Goal: Task Accomplishment & Management: Manage account settings

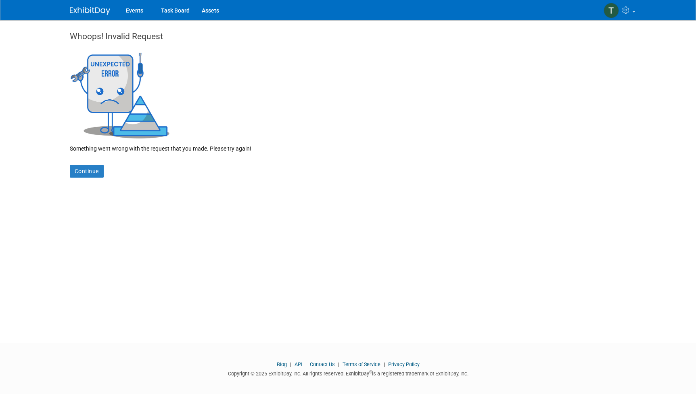
click at [142, 14] on link "Events" at bounding box center [134, 10] width 29 height 20
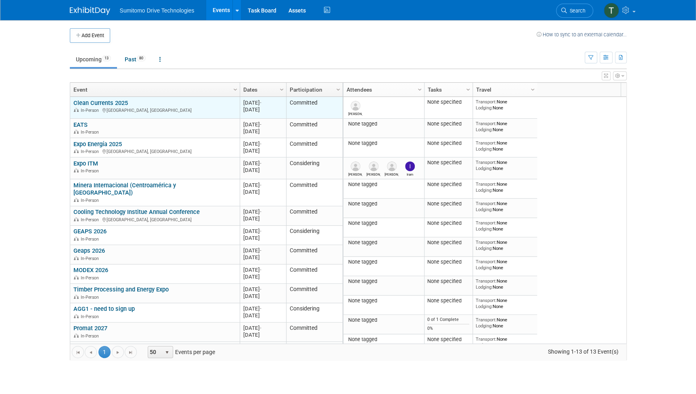
click at [116, 99] on link "Clean Currents 2025" at bounding box center [100, 102] width 54 height 7
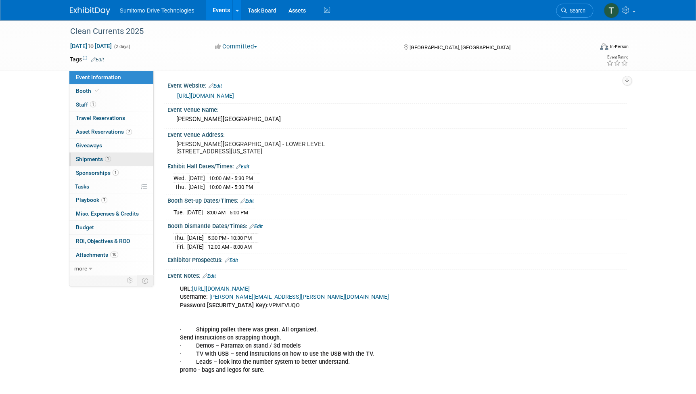
click at [90, 160] on span "Shipments 1" at bounding box center [93, 159] width 35 height 6
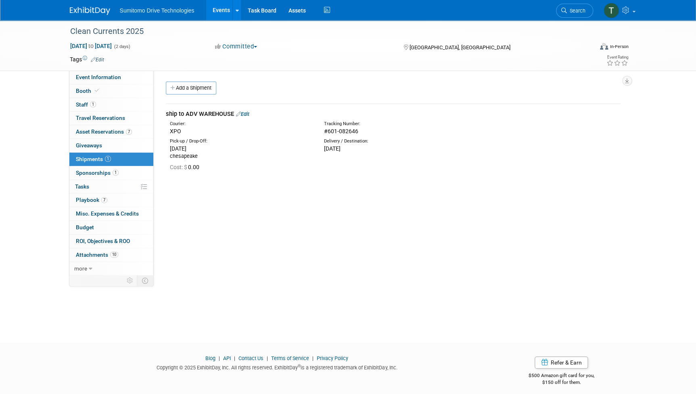
click at [246, 113] on link "Edit" at bounding box center [242, 114] width 13 height 6
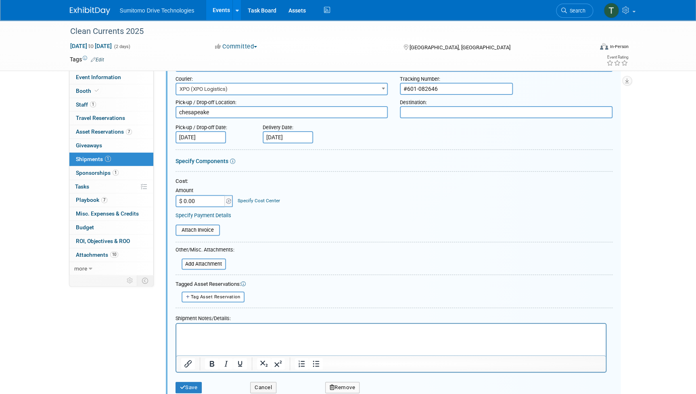
scroll to position [60, 0]
click at [213, 334] on html at bounding box center [390, 328] width 429 height 11
click at [188, 388] on button "Save" at bounding box center [188, 386] width 27 height 11
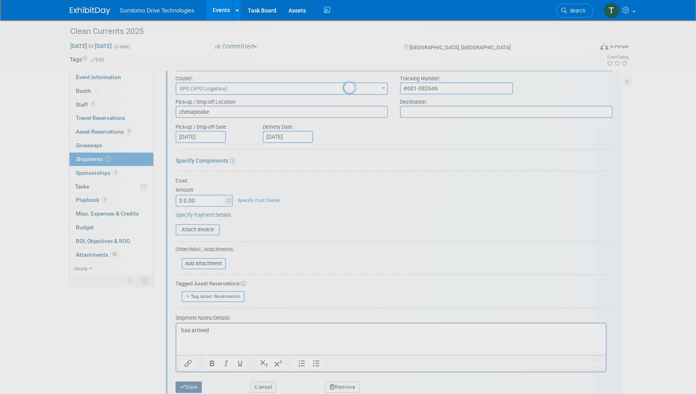
scroll to position [5, 0]
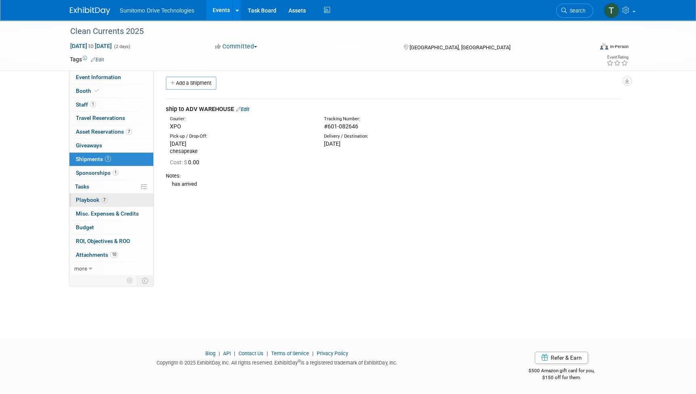
click at [86, 197] on span "Playbook 7" at bounding box center [91, 199] width 31 height 6
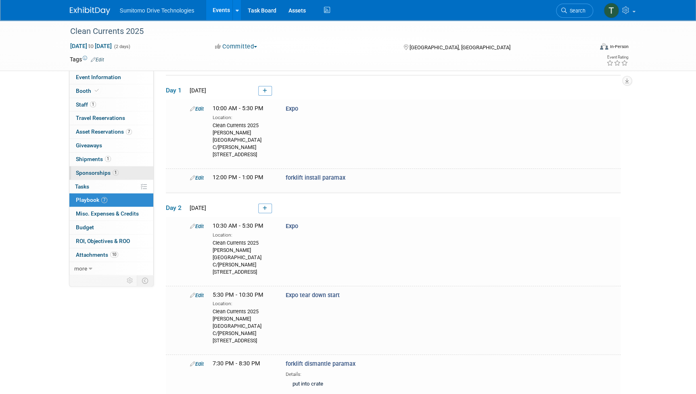
scroll to position [0, 0]
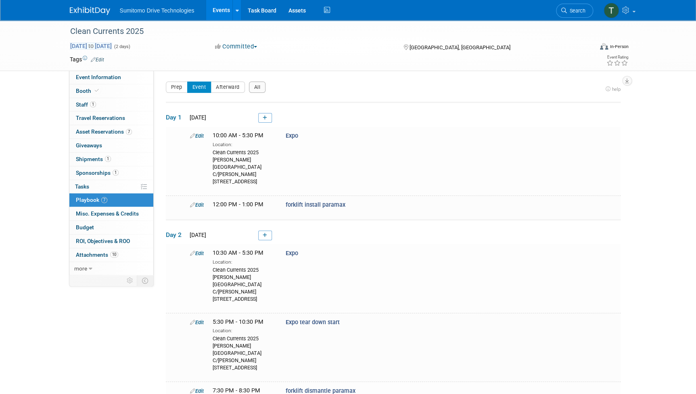
click at [88, 42] on span "[DATE] to [DATE]" at bounding box center [91, 45] width 42 height 7
select select "9"
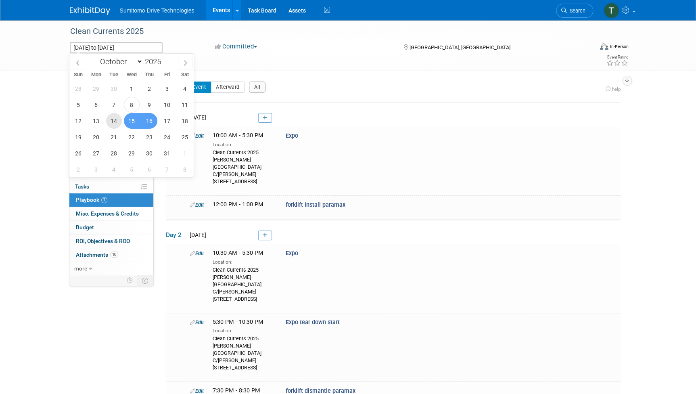
click at [114, 119] on span "14" at bounding box center [114, 121] width 16 height 16
type input "[DATE]"
click at [166, 119] on span "17" at bounding box center [167, 121] width 16 height 16
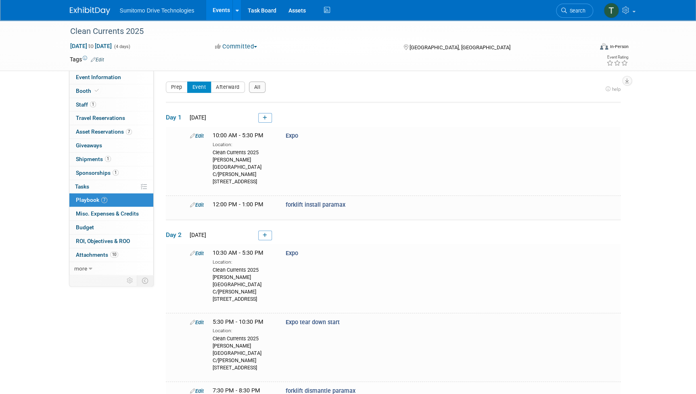
click at [178, 92] on div "Prep Event Afterward All" at bounding box center [384, 89] width 436 height 16
click at [178, 86] on button "Prep" at bounding box center [177, 86] width 22 height 11
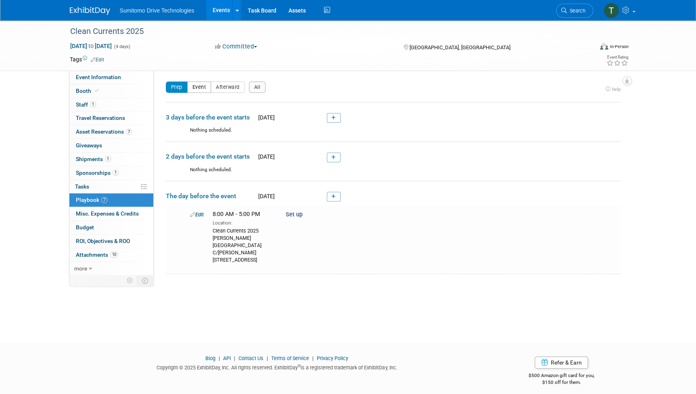
click at [203, 88] on button "Event" at bounding box center [199, 86] width 24 height 11
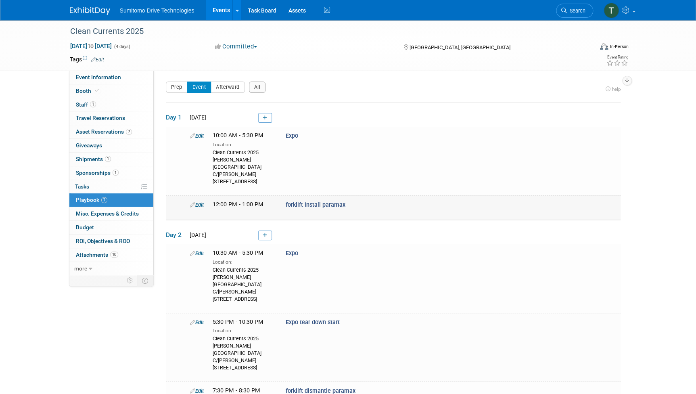
click at [200, 204] on link "Edit" at bounding box center [197, 205] width 14 height 6
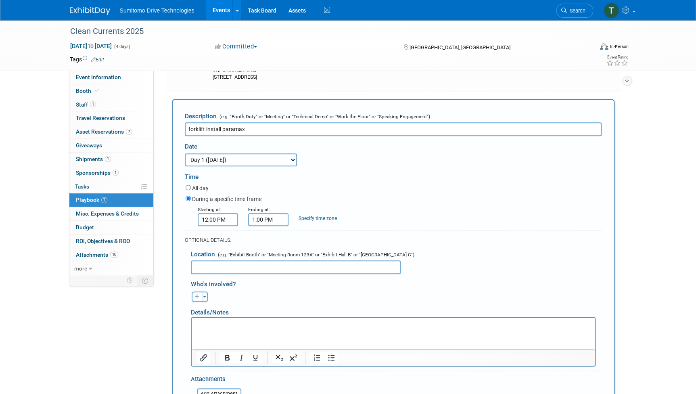
click at [224, 164] on select "3 days before the event starts ([DATE]) 2 days before the event starts ([DATE])…" at bounding box center [241, 159] width 112 height 13
select select "2_1"
click at [185, 153] on select "3 days before the event starts ([DATE]) 2 days before the event starts ([DATE])…" at bounding box center [241, 159] width 112 height 13
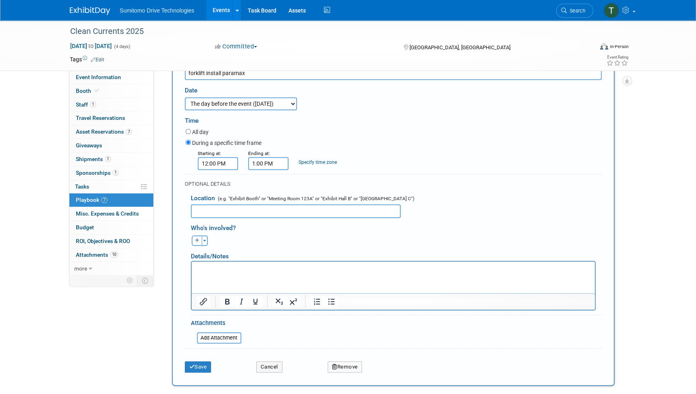
scroll to position [168, 0]
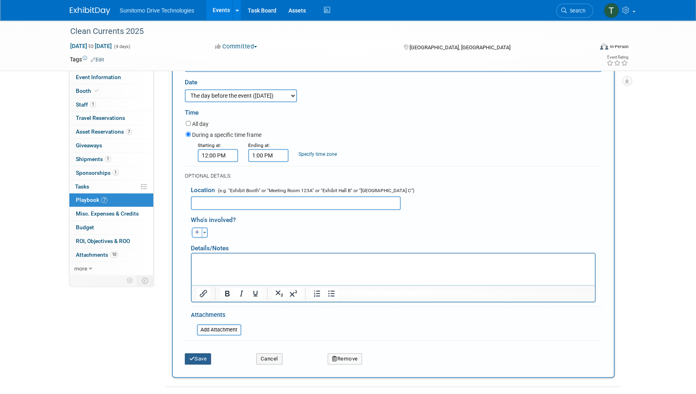
click at [193, 361] on button "Save" at bounding box center [198, 358] width 27 height 11
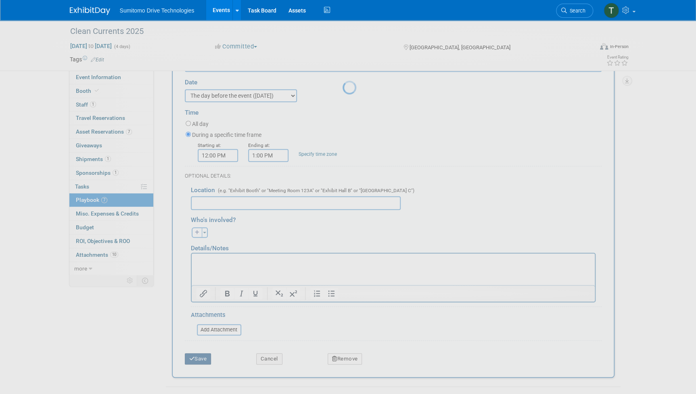
scroll to position [5, 0]
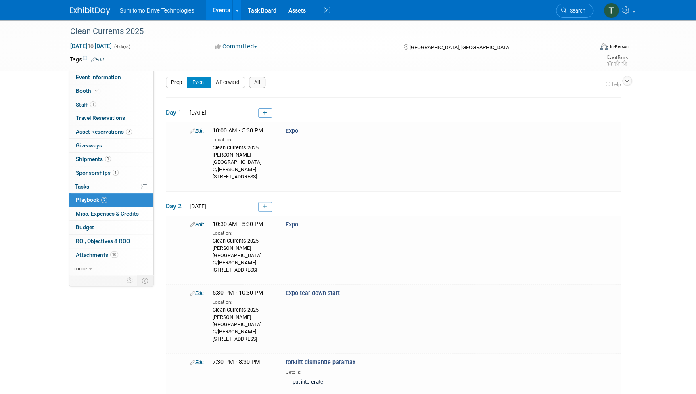
click at [180, 84] on button "Prep" at bounding box center [177, 82] width 22 height 11
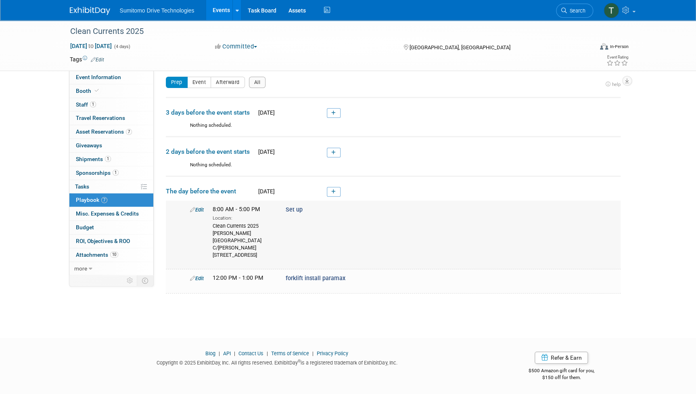
click at [200, 208] on link "Edit" at bounding box center [197, 210] width 14 height 6
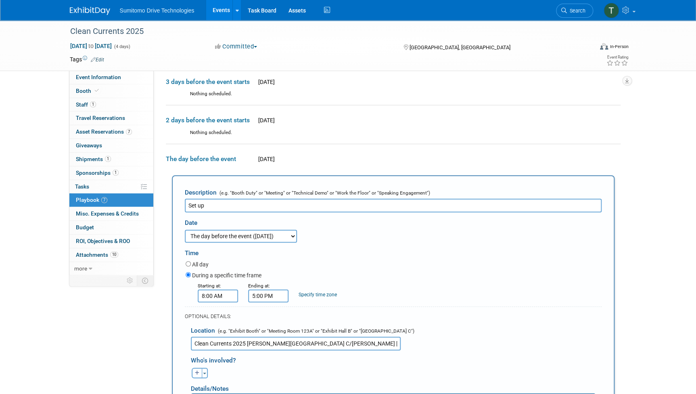
scroll to position [31, 0]
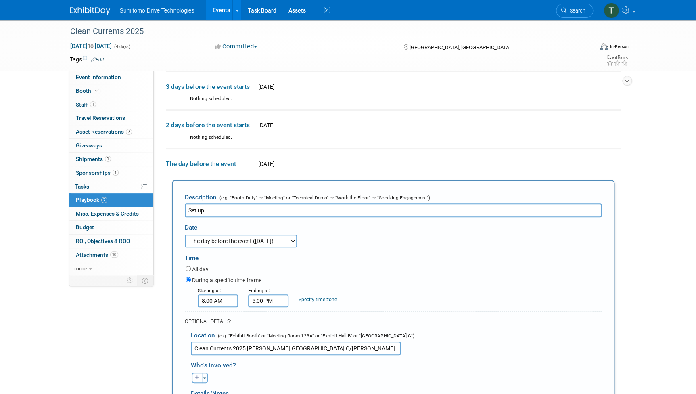
click at [309, 178] on td "Description (e.g. "Booth Duty" or "Meeting" or "Technical Demo" or "Work the Fl…" at bounding box center [393, 351] width 455 height 359
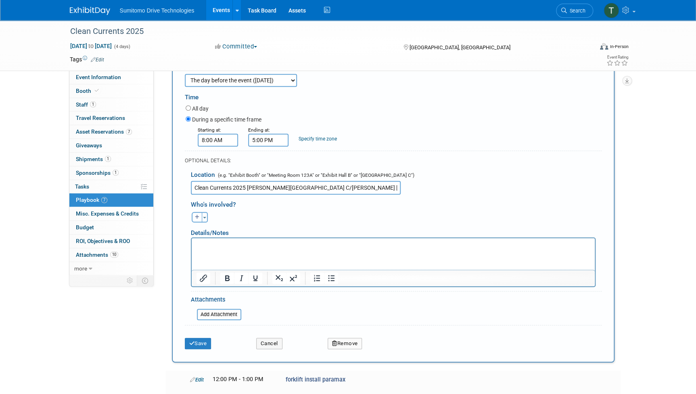
scroll to position [196, 0]
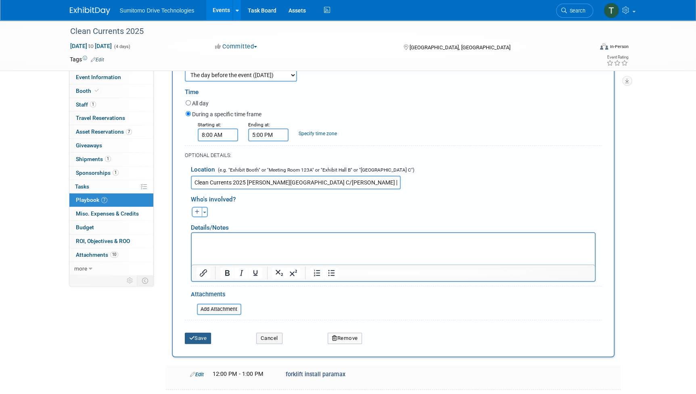
click at [193, 332] on button "Save" at bounding box center [198, 337] width 27 height 11
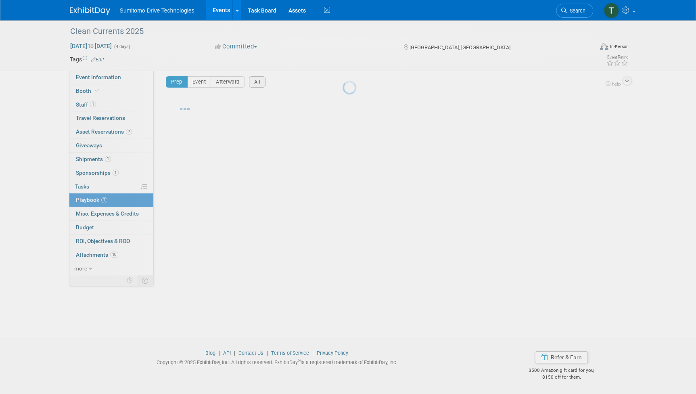
scroll to position [5, 0]
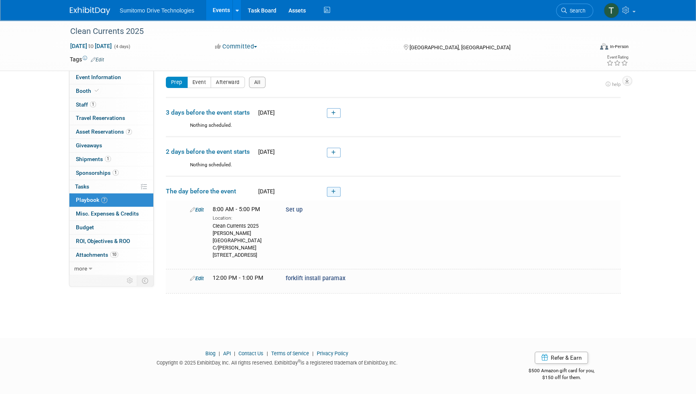
click at [328, 190] on link at bounding box center [334, 192] width 14 height 10
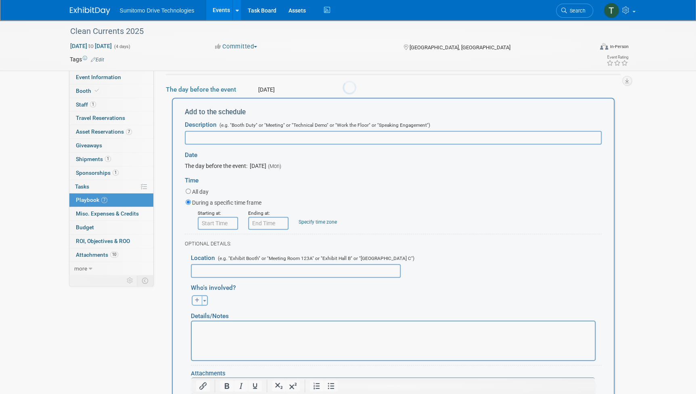
scroll to position [0, 0]
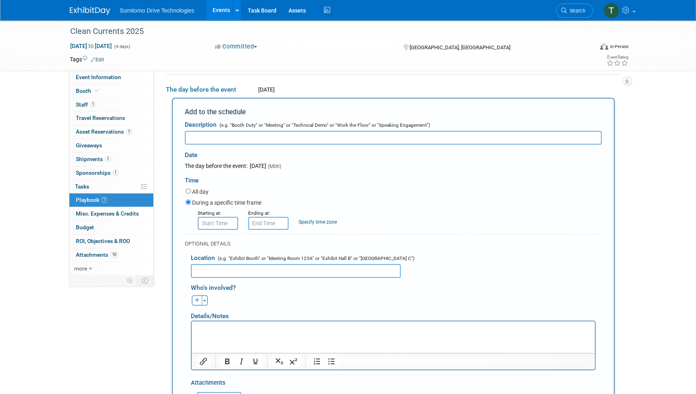
click at [250, 79] on td "The day before the event [DATE] Add to the schedule Description (e.g. "Booth Du…" at bounding box center [393, 261] width 455 height 375
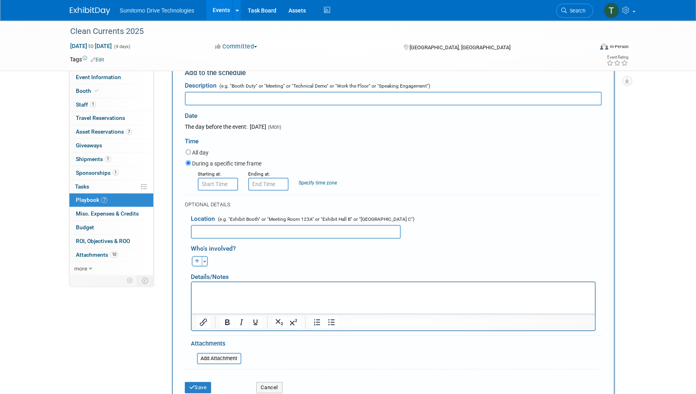
scroll to position [145, 0]
click at [160, 164] on div "Event Information Event Info Booth Booth 1 Staff 1 Staff 0 Travel Reservations …" at bounding box center [348, 189] width 569 height 628
click at [267, 383] on button "Cancel" at bounding box center [269, 385] width 26 height 11
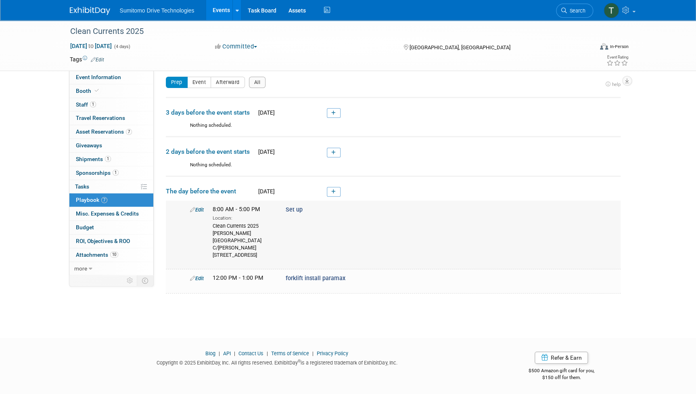
scroll to position [0, 0]
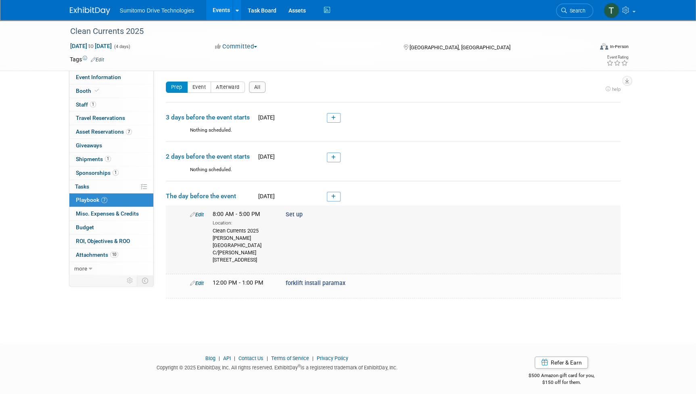
click at [197, 214] on link "Edit" at bounding box center [197, 214] width 14 height 6
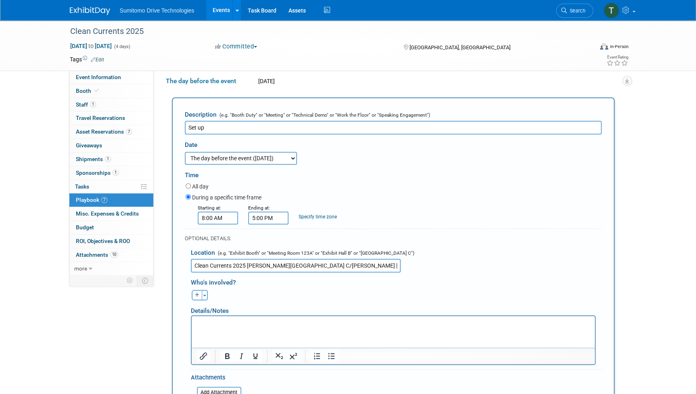
click at [297, 153] on select "3 days before the event starts ([DATE]) 2 days before the event starts ([DATE])…" at bounding box center [241, 158] width 112 height 13
select select "1_1"
click at [185, 152] on select "3 days before the event starts ([DATE]) 2 days before the event starts ([DATE])…" at bounding box center [241, 158] width 112 height 13
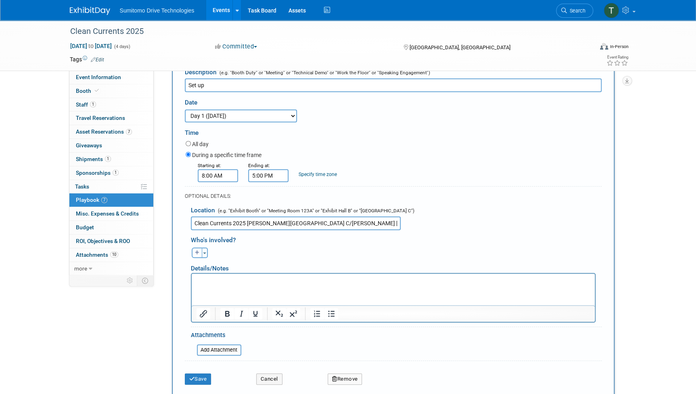
scroll to position [157, 0]
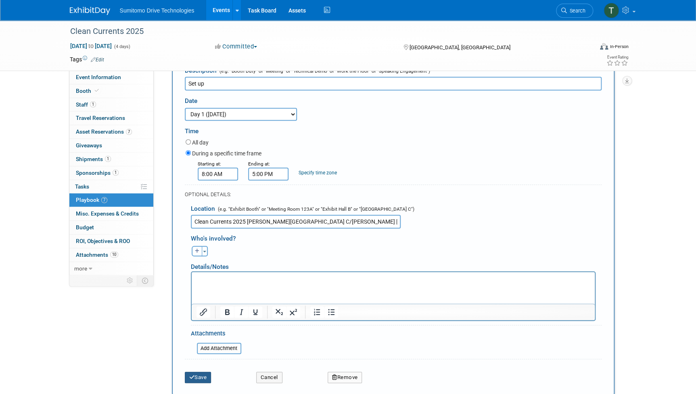
click at [194, 381] on button "Save" at bounding box center [198, 377] width 27 height 11
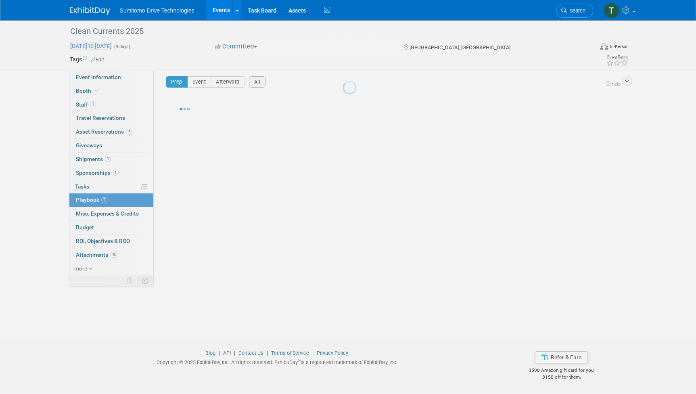
scroll to position [5, 0]
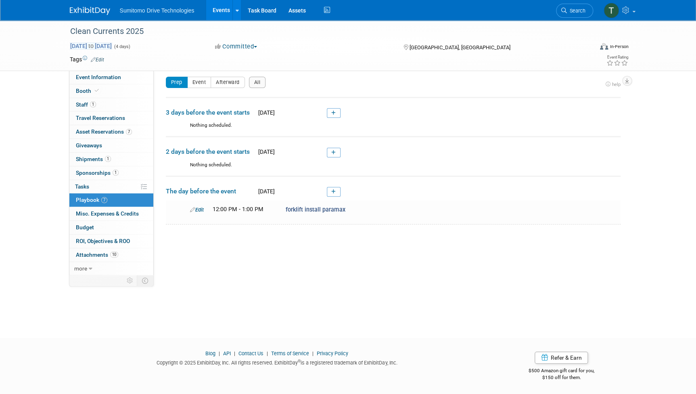
click at [112, 46] on span "[DATE] to [DATE]" at bounding box center [91, 45] width 42 height 7
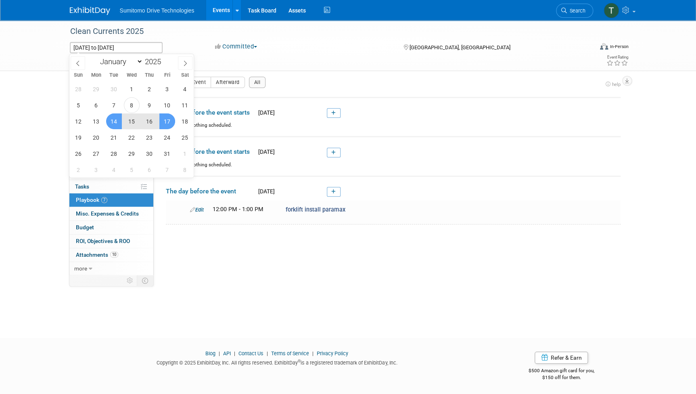
click at [130, 119] on span "15" at bounding box center [132, 121] width 16 height 16
type input "[DATE]"
click at [142, 118] on span "16" at bounding box center [150, 121] width 16 height 16
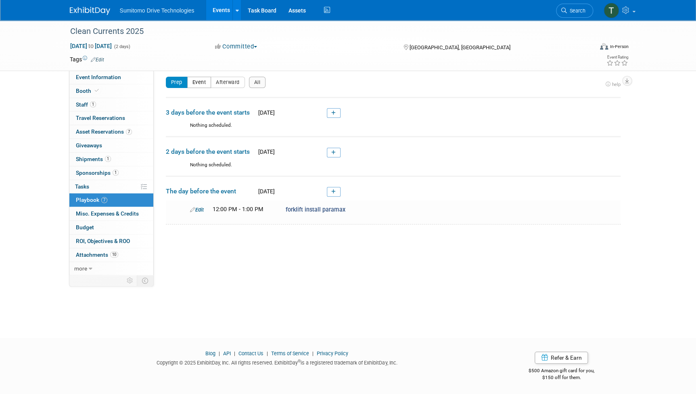
click at [201, 83] on button "Event" at bounding box center [199, 82] width 24 height 11
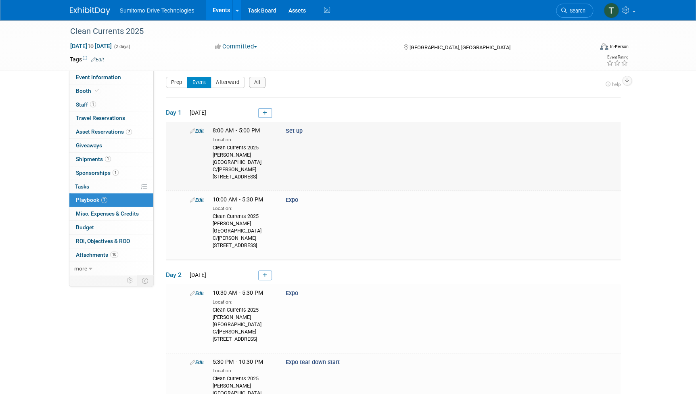
click at [198, 130] on link "Edit" at bounding box center [197, 131] width 14 height 6
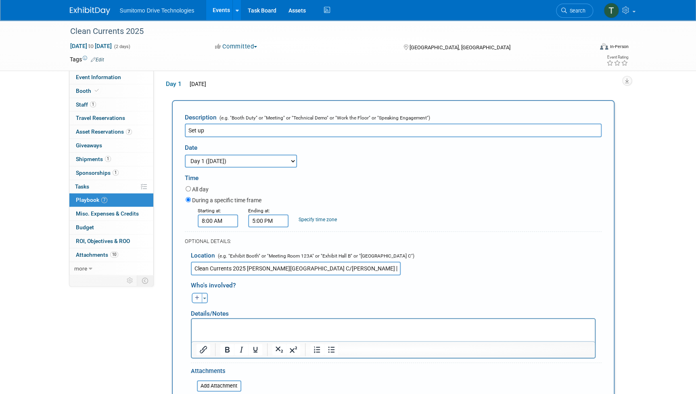
scroll to position [35, 0]
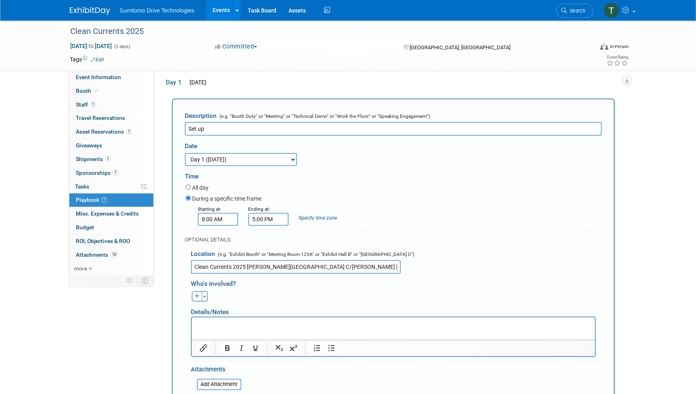
click at [238, 161] on select "3 days before the event starts ([DATE]) 2 days before the event starts ([DATE])…" at bounding box center [241, 159] width 112 height 13
select select "2_1"
click at [185, 153] on select "3 days before the event starts ([DATE]) 2 days before the event starts ([DATE])…" at bounding box center [241, 159] width 112 height 13
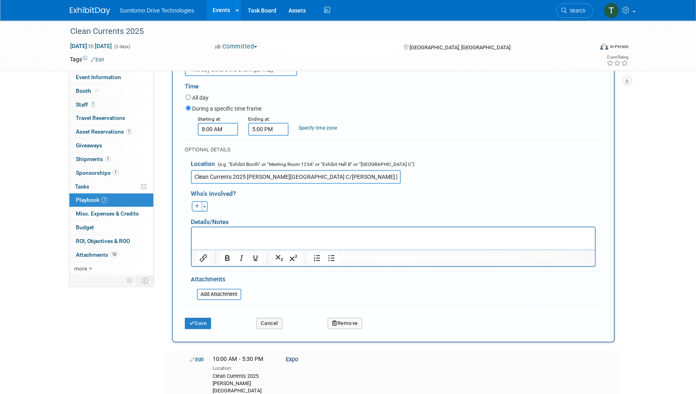
scroll to position [125, 0]
click at [203, 323] on button "Save" at bounding box center [198, 322] width 27 height 11
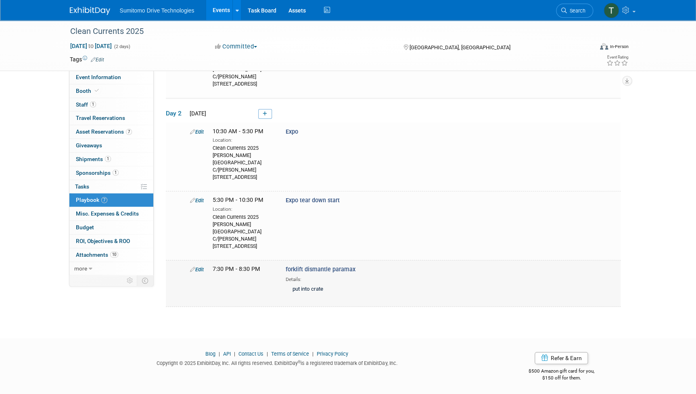
scroll to position [0, 0]
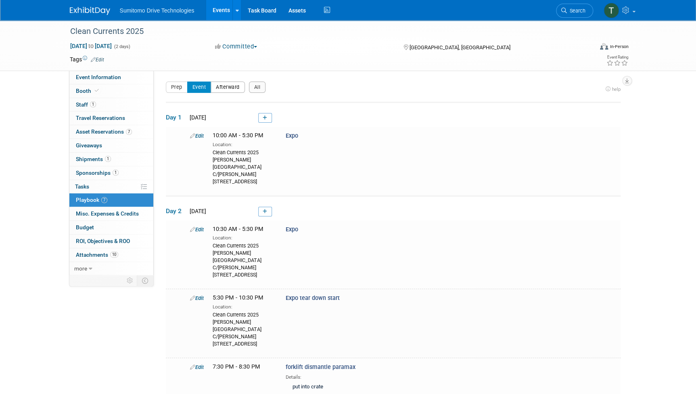
click at [225, 89] on button "Afterward" at bounding box center [228, 86] width 34 height 11
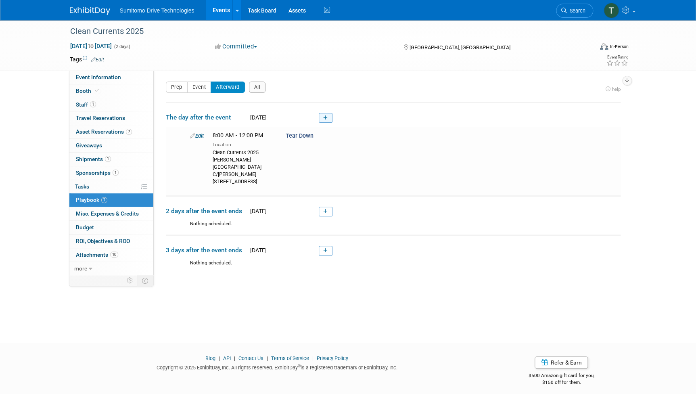
click at [326, 119] on icon at bounding box center [325, 117] width 4 height 5
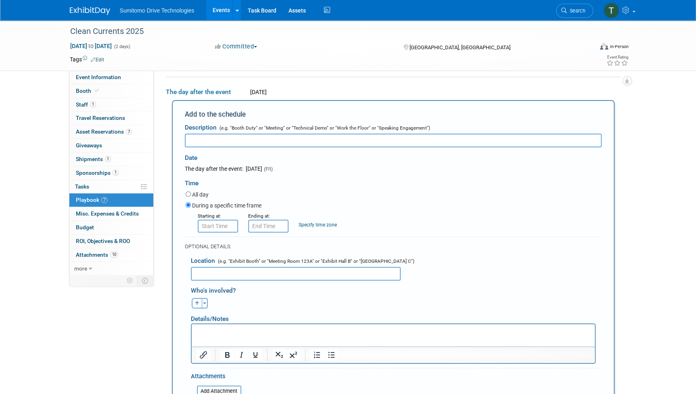
scroll to position [27, 0]
type input "Shipment picked back up"
type input "8:00 AM"
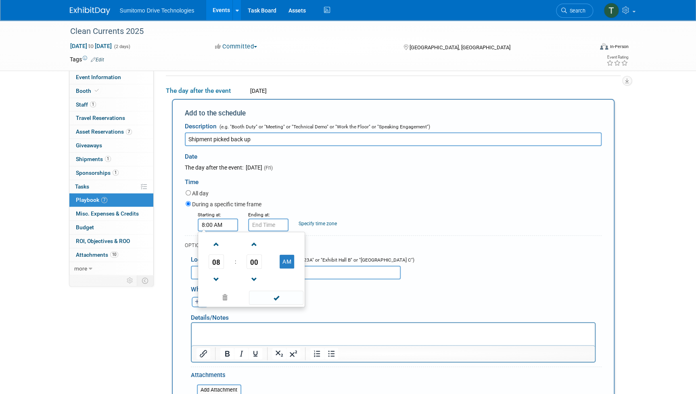
click at [225, 230] on input "8:00 AM" at bounding box center [218, 224] width 40 height 13
click at [282, 294] on span at bounding box center [276, 297] width 54 height 14
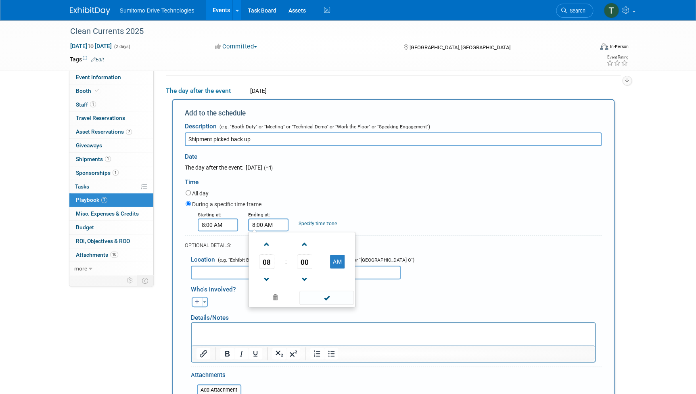
click at [271, 226] on input "8:00 AM" at bounding box center [268, 224] width 40 height 13
click at [270, 267] on span "08" at bounding box center [266, 261] width 15 height 15
click at [263, 247] on td "12" at bounding box center [263, 245] width 26 height 22
click at [342, 257] on button "AM" at bounding box center [337, 262] width 15 height 14
type input "12:00 PM"
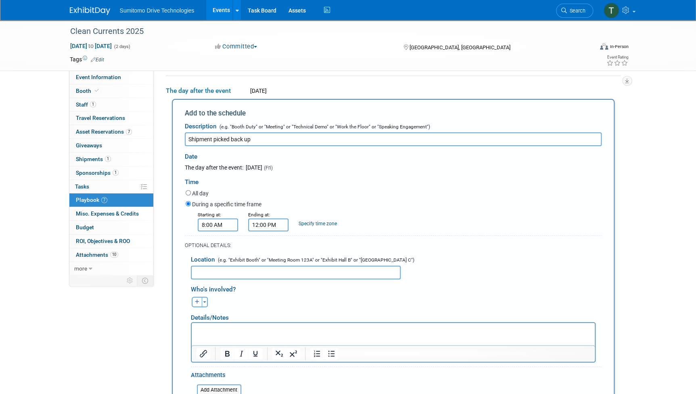
click at [232, 314] on div "Details/Notes" at bounding box center [393, 314] width 405 height 15
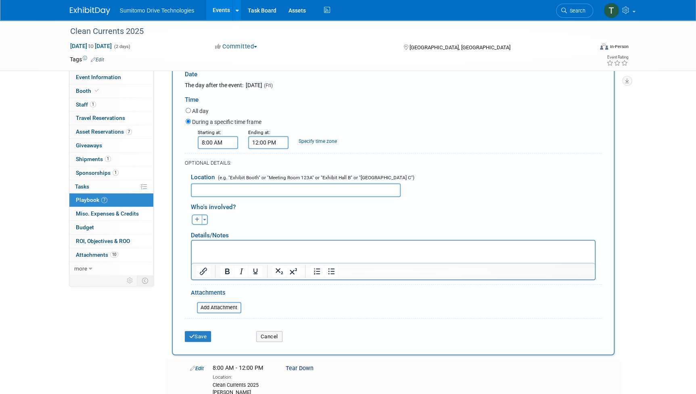
scroll to position [111, 0]
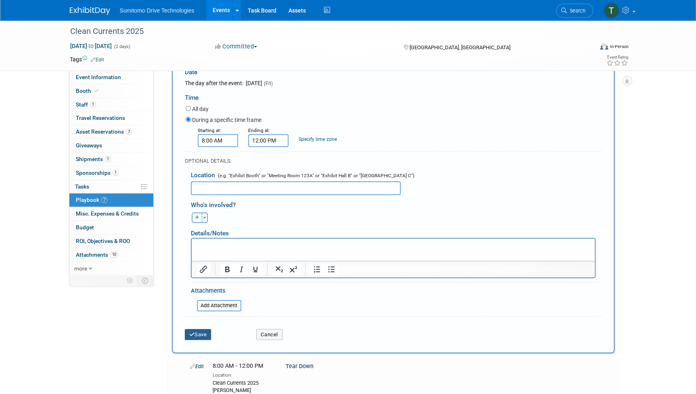
click at [203, 335] on button "Save" at bounding box center [198, 334] width 27 height 11
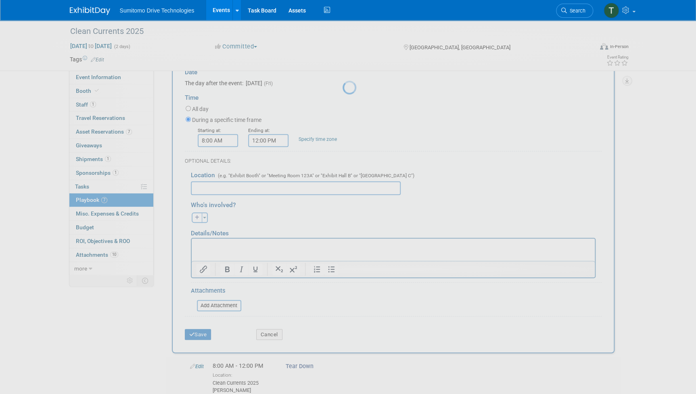
scroll to position [5, 0]
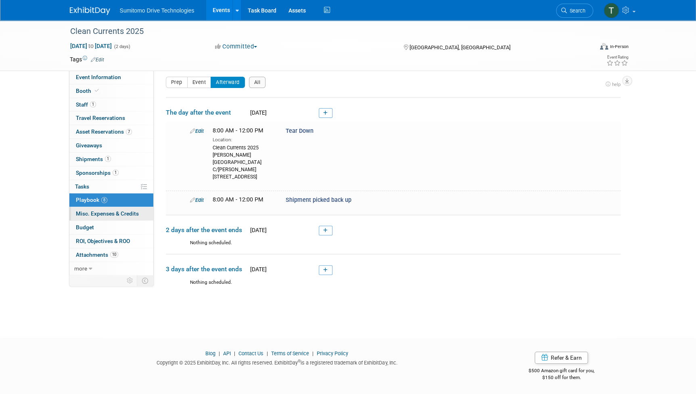
click at [96, 211] on span "Misc. Expenses & Credits 0" at bounding box center [107, 213] width 63 height 6
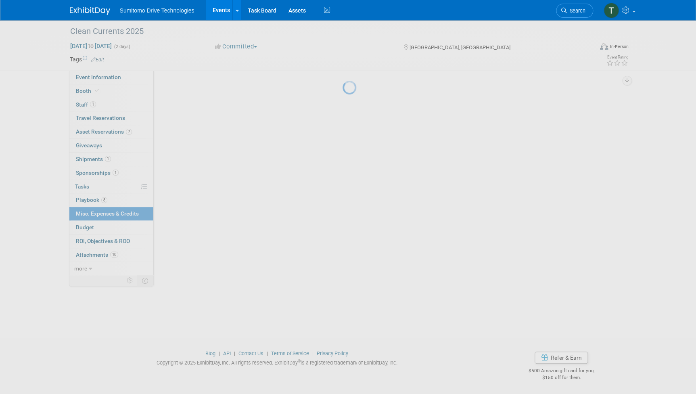
scroll to position [0, 0]
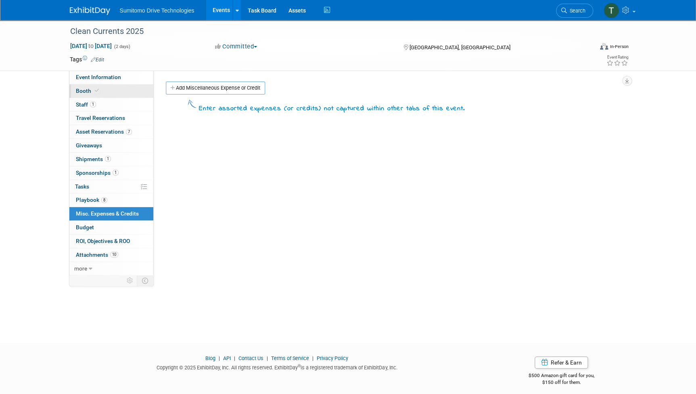
click at [80, 88] on span "Booth" at bounding box center [88, 91] width 25 height 6
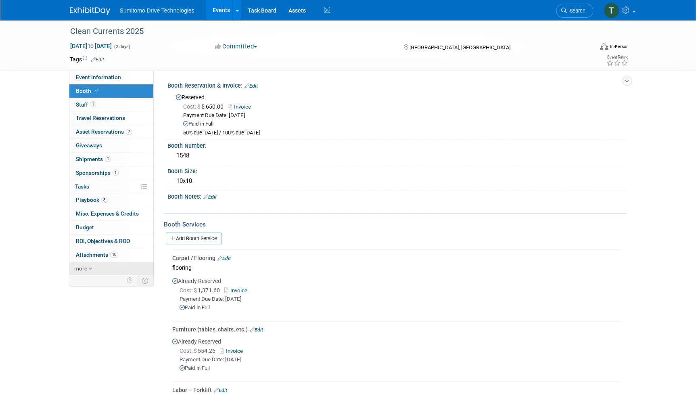
click at [79, 265] on span "more" at bounding box center [80, 268] width 13 height 6
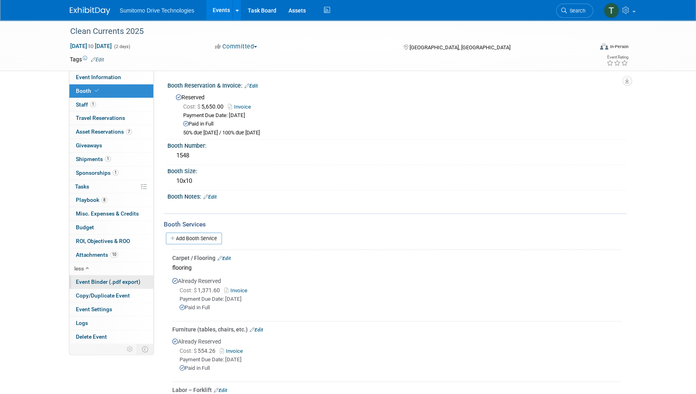
click at [98, 278] on span "Event Binder (.pdf export)" at bounding box center [108, 281] width 65 height 6
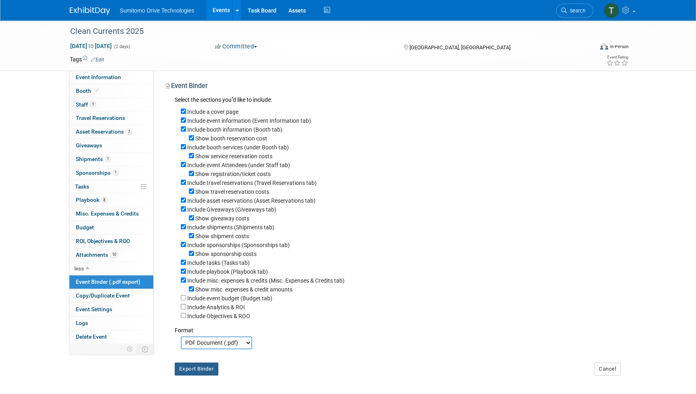
click at [195, 373] on button "Export Binder" at bounding box center [197, 368] width 44 height 13
click at [100, 130] on span "Asset Reservations 7" at bounding box center [104, 131] width 56 height 6
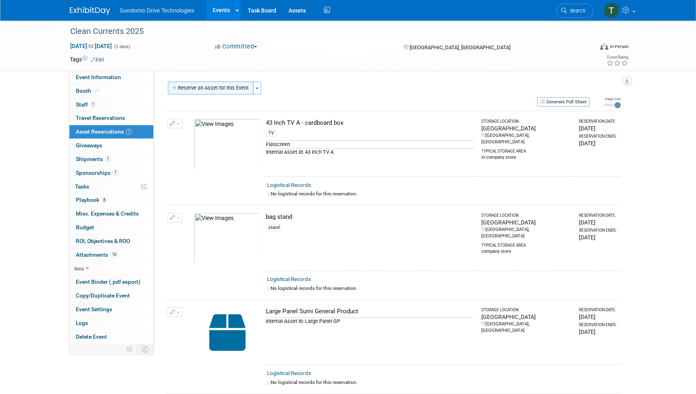
click at [210, 84] on button "Reserve an Asset for this Event" at bounding box center [211, 87] width 86 height 13
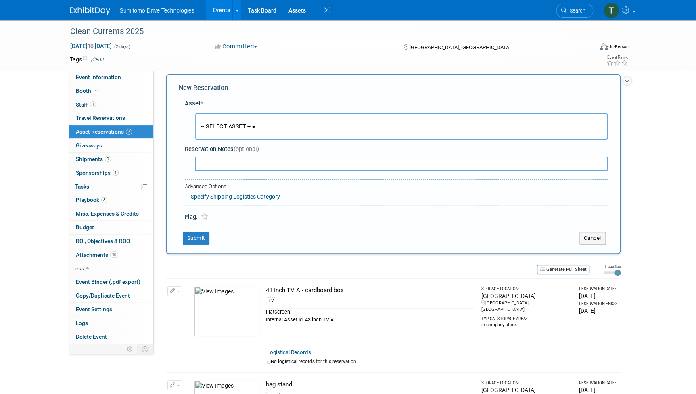
scroll to position [8, 0]
click at [227, 131] on button "-- SELECT ASSET --" at bounding box center [401, 126] width 412 height 26
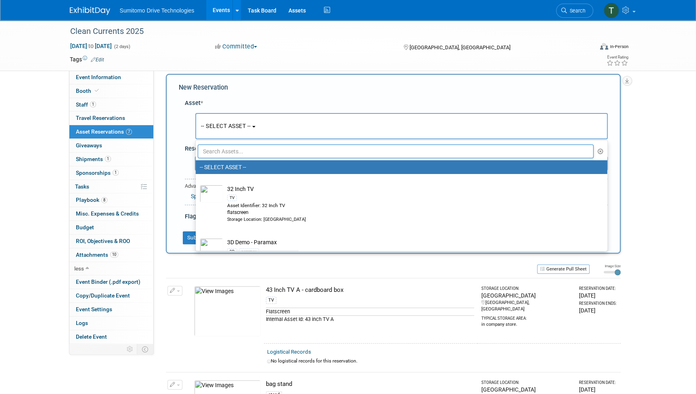
click at [230, 157] on input "text" at bounding box center [396, 151] width 396 height 14
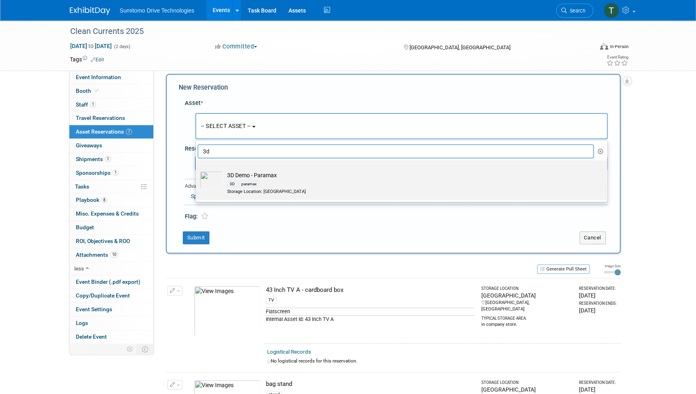
type input "3d"
click at [256, 188] on div "Storage Location: [GEOGRAPHIC_DATA]" at bounding box center [409, 191] width 364 height 6
click at [197, 170] on input "3D Demo - Paramax 3D paramax Storage Location: [GEOGRAPHIC_DATA]" at bounding box center [194, 167] width 5 height 5
select select "10724028"
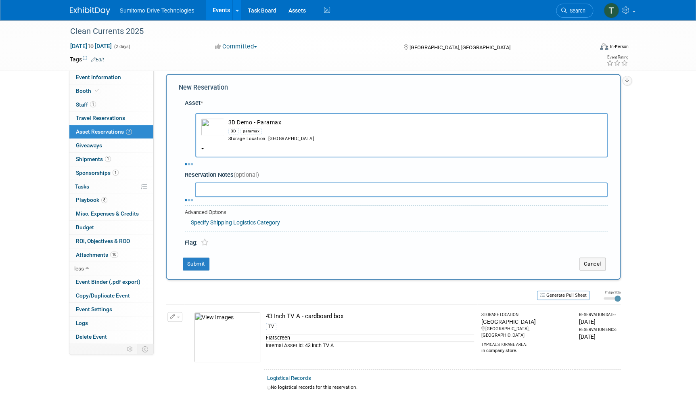
click at [198, 263] on button "Submit" at bounding box center [196, 263] width 27 height 13
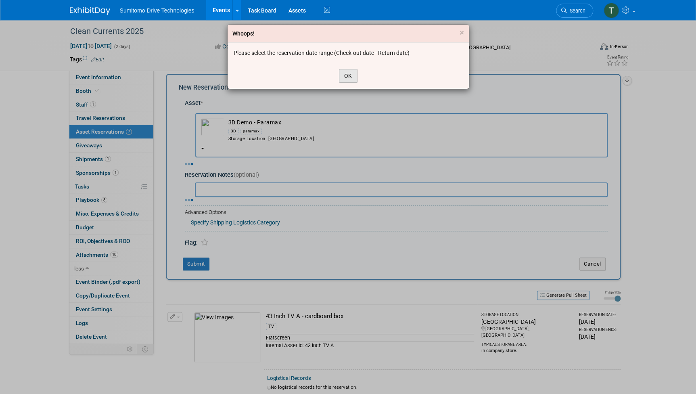
click at [349, 75] on button "OK" at bounding box center [348, 76] width 19 height 14
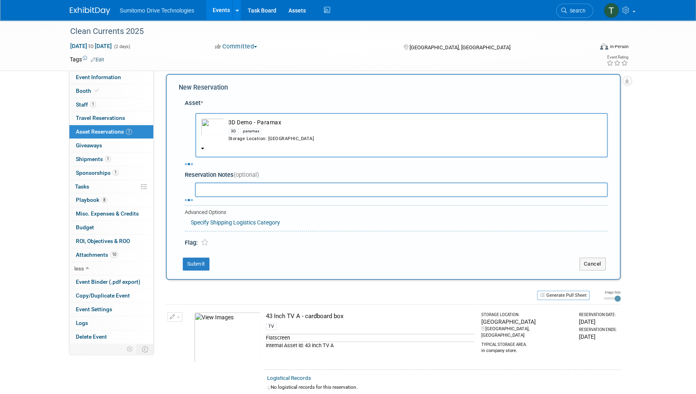
click at [221, 143] on button "3D Demo - Paramax 3D paramax Storage Location: [GEOGRAPHIC_DATA]" at bounding box center [401, 135] width 412 height 44
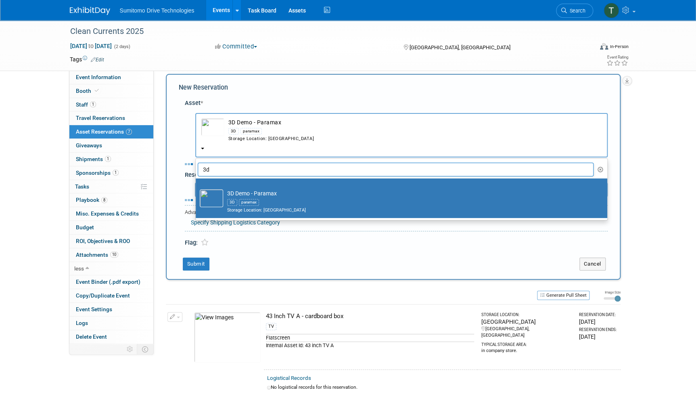
click at [228, 192] on td "3D Demo - Paramax 3D paramax Storage Location: [GEOGRAPHIC_DATA]" at bounding box center [407, 201] width 368 height 24
click at [197, 188] on input "3D Demo - Paramax 3D paramax Storage Location: [GEOGRAPHIC_DATA]" at bounding box center [194, 185] width 5 height 5
click at [228, 192] on td "3D Demo - Paramax 3D paramax Storage Location: [GEOGRAPHIC_DATA]" at bounding box center [407, 201] width 368 height 24
click at [197, 188] on input "3D Demo - Paramax 3D paramax Storage Location: [GEOGRAPHIC_DATA]" at bounding box center [194, 185] width 5 height 5
click at [197, 257] on button "Submit" at bounding box center [196, 263] width 27 height 13
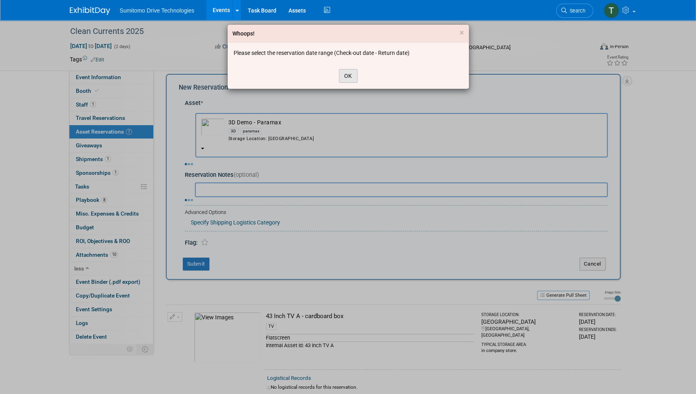
click at [345, 76] on button "OK" at bounding box center [348, 76] width 19 height 14
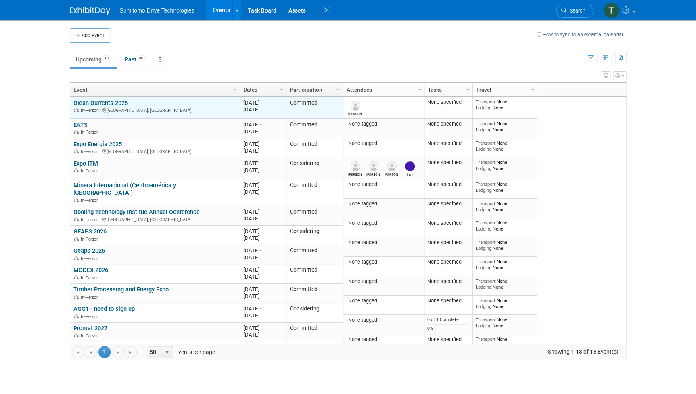
click at [93, 99] on link "Clean Currents 2025" at bounding box center [100, 102] width 54 height 7
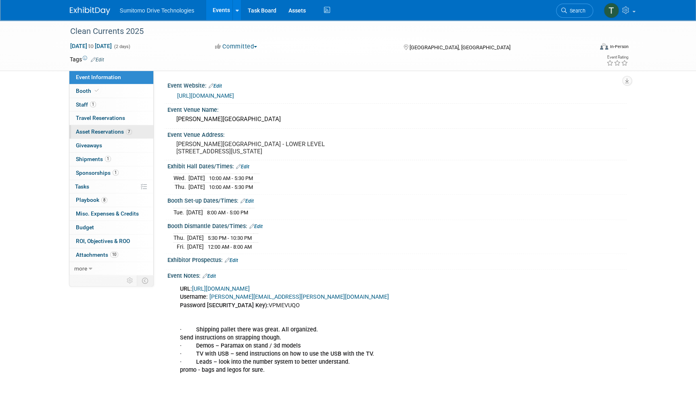
click at [107, 128] on span "Asset Reservations 7" at bounding box center [104, 131] width 56 height 6
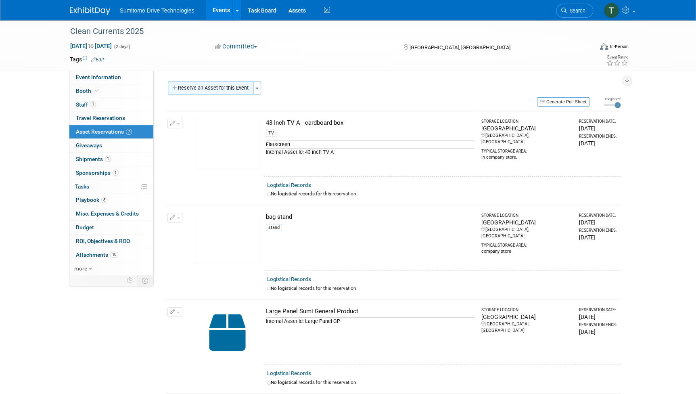
click at [234, 86] on button "Reserve an Asset for this Event" at bounding box center [211, 87] width 86 height 13
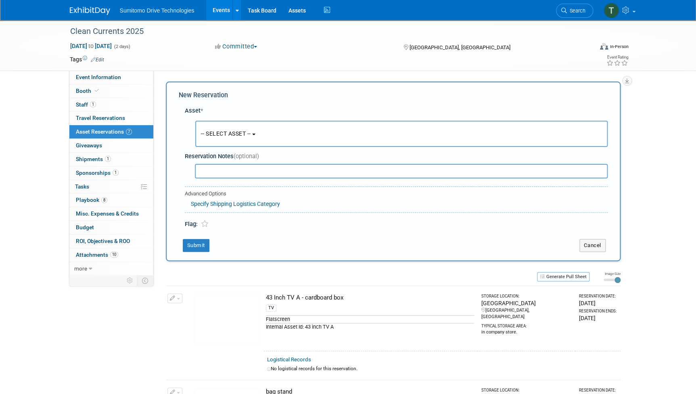
scroll to position [8, 0]
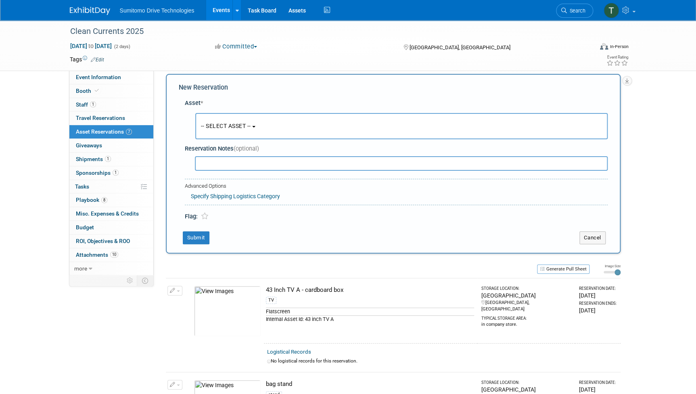
click at [223, 127] on span "-- SELECT ASSET --" at bounding box center [226, 126] width 50 height 6
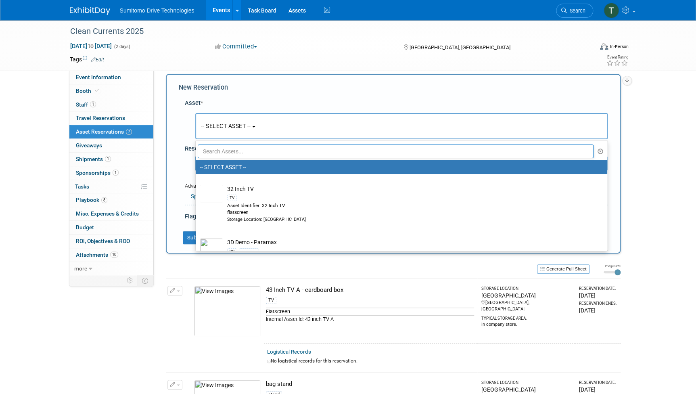
click at [232, 150] on input "text" at bounding box center [396, 151] width 396 height 14
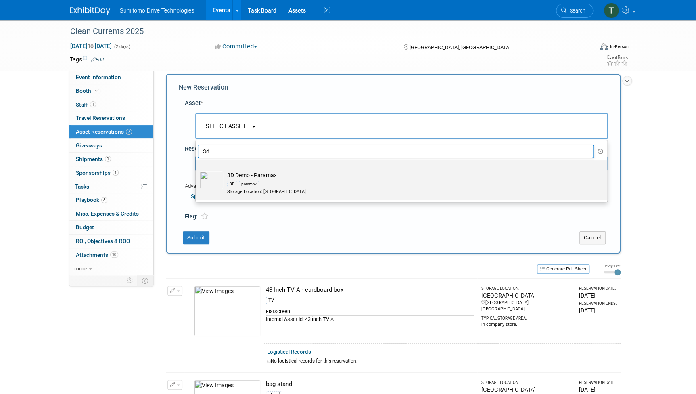
type input "3d"
click at [247, 182] on div "paramax" at bounding box center [249, 184] width 20 height 6
click at [197, 170] on input "3D Demo - Paramax 3D paramax Storage Location: [GEOGRAPHIC_DATA]" at bounding box center [194, 167] width 5 height 5
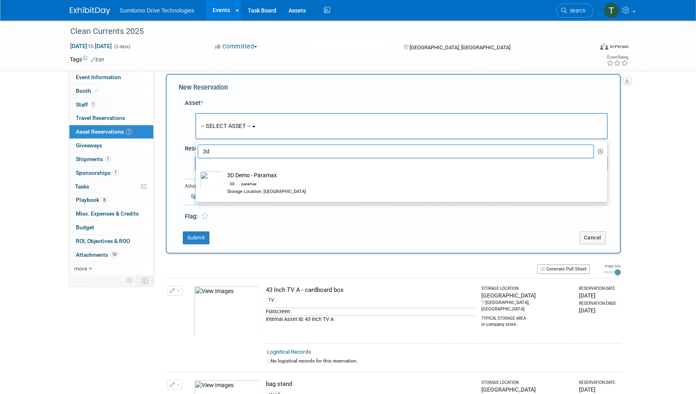
select select "10724028"
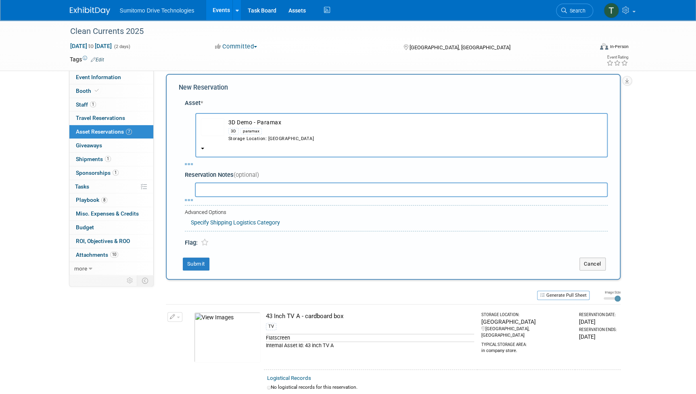
click at [247, 182] on input "text" at bounding box center [401, 189] width 413 height 15
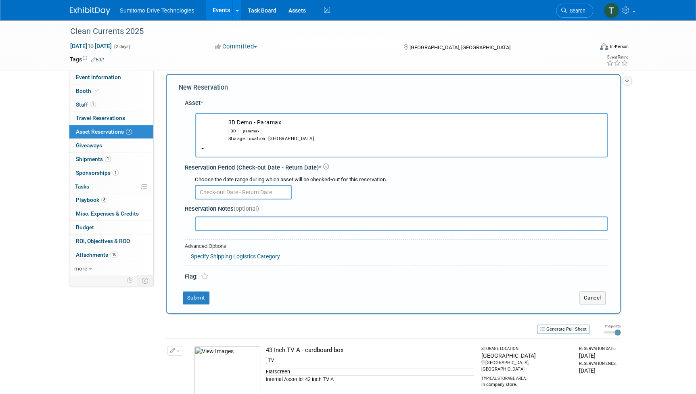
click at [252, 194] on body "Sumitomo Drive Technologies Events Add Event Bulk Upload Events Shareable Event…" at bounding box center [348, 189] width 696 height 394
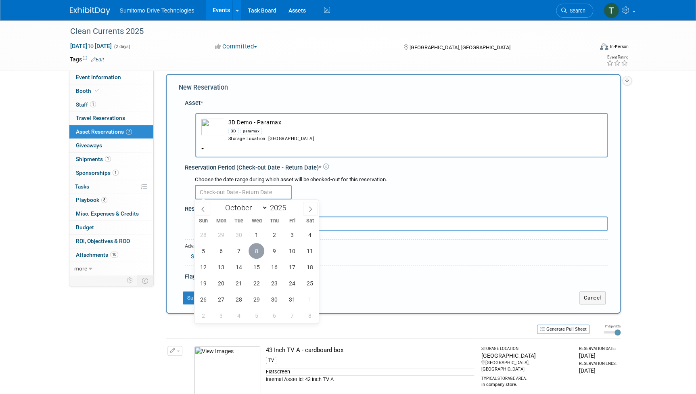
click at [251, 245] on span "8" at bounding box center [256, 251] width 16 height 16
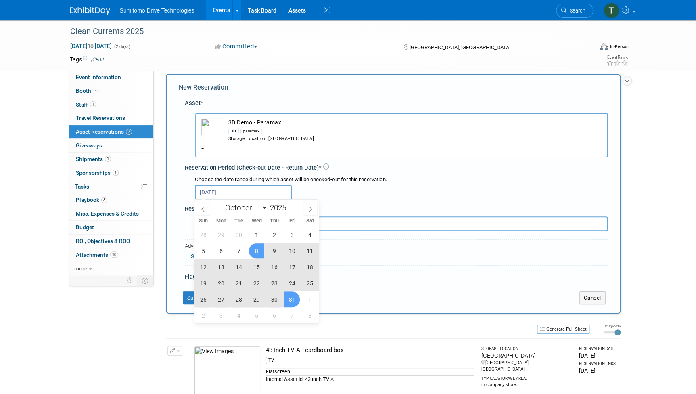
click at [287, 296] on span "31" at bounding box center [292, 299] width 16 height 16
type input "Oct 8, 2025 to Oct 31, 2025"
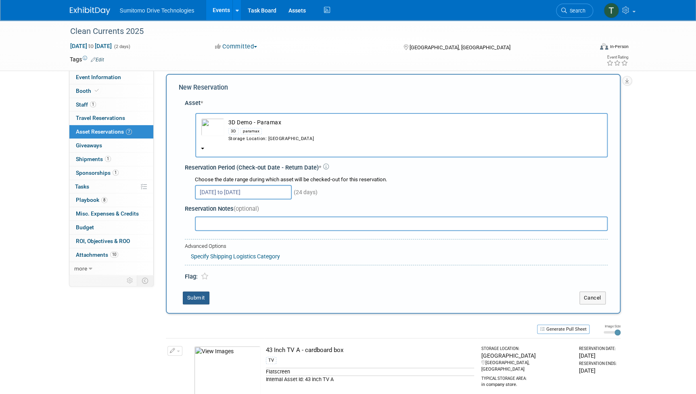
click at [194, 299] on button "Submit" at bounding box center [196, 297] width 27 height 13
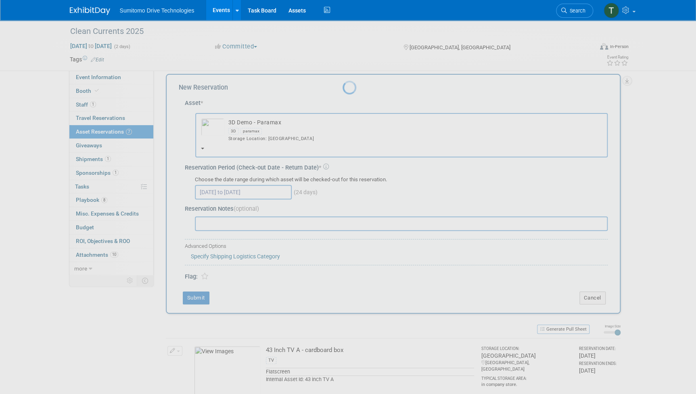
click at [342, 299] on div at bounding box center [347, 197] width 11 height 394
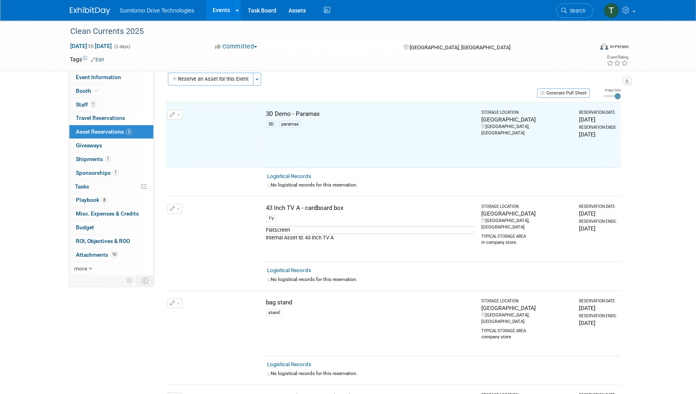
scroll to position [10, 0]
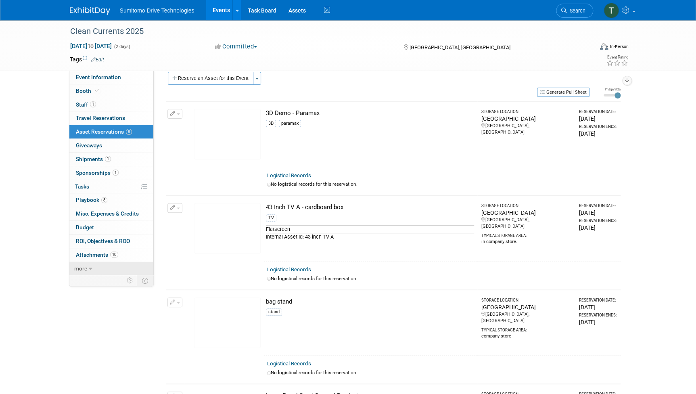
click at [77, 268] on span "more" at bounding box center [80, 268] width 13 height 6
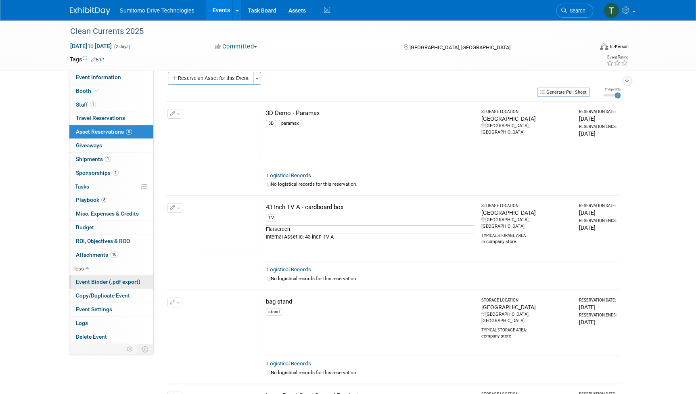
click at [94, 282] on span "Event Binder (.pdf export)" at bounding box center [108, 281] width 65 height 6
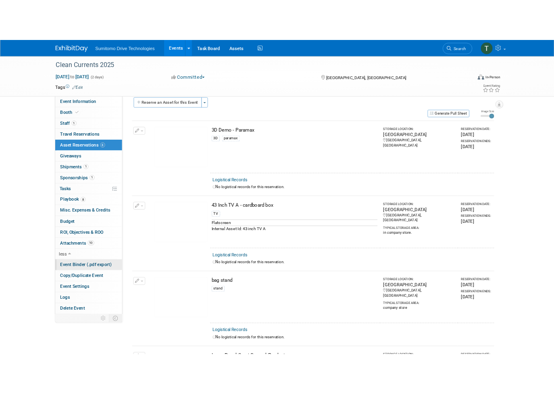
scroll to position [0, 0]
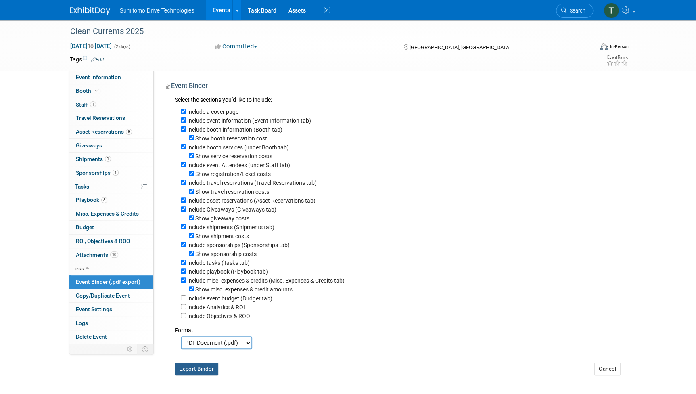
click at [207, 375] on button "Export Binder" at bounding box center [197, 368] width 44 height 13
